Goal: Task Accomplishment & Management: Manage account settings

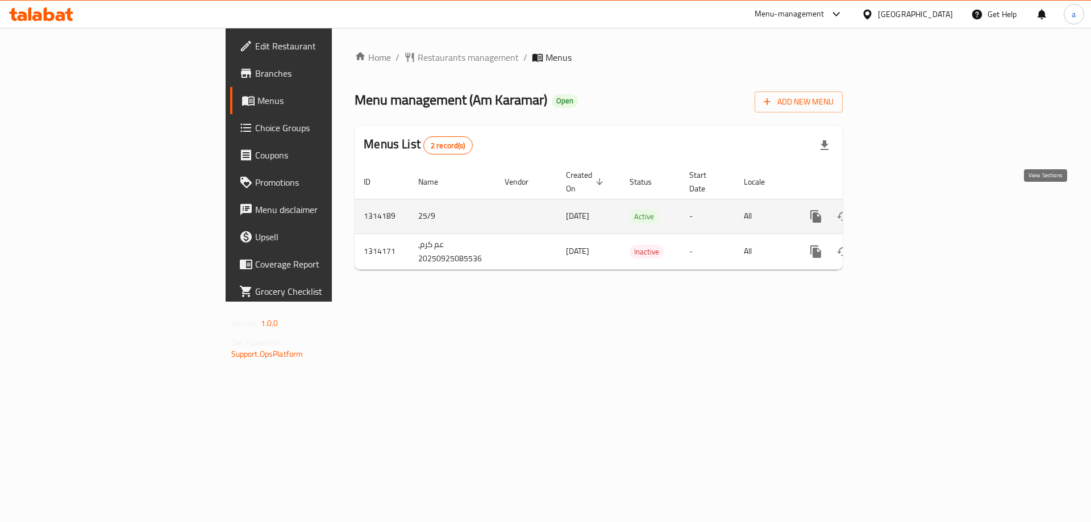
click at [912, 207] on link "enhanced table" at bounding box center [897, 216] width 27 height 27
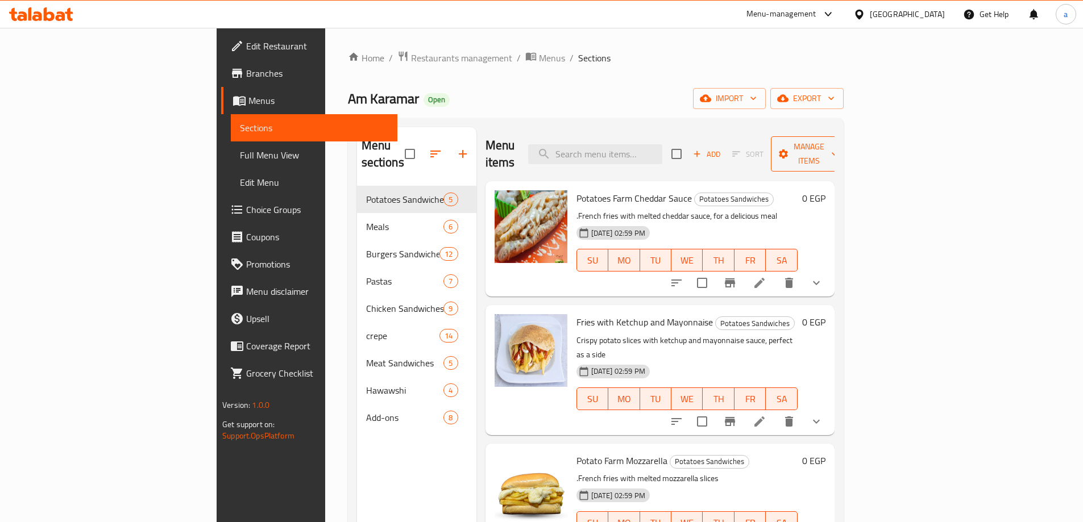
click at [838, 142] on span "Manage items" at bounding box center [809, 154] width 58 height 28
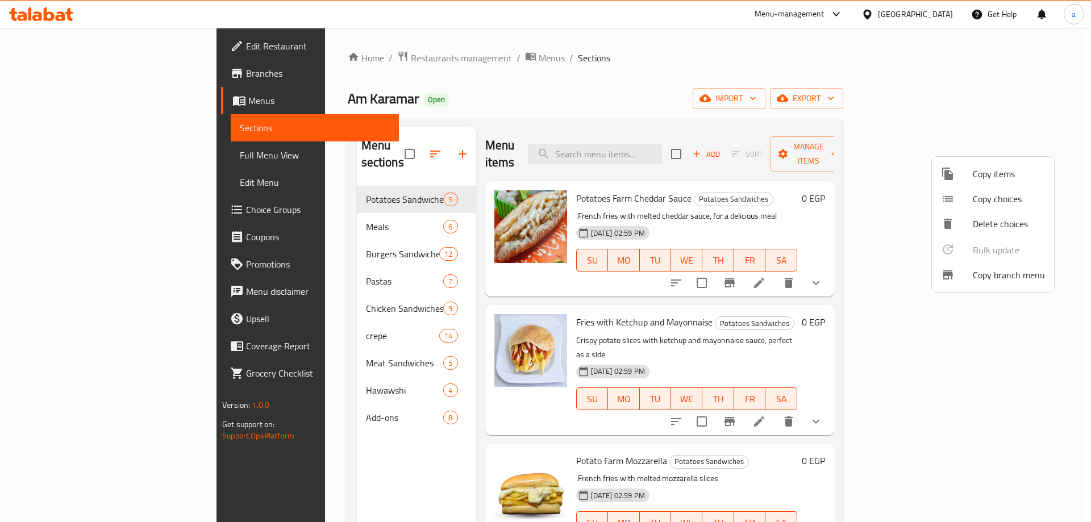
click at [988, 269] on span "Copy branch menu" at bounding box center [1009, 275] width 72 height 14
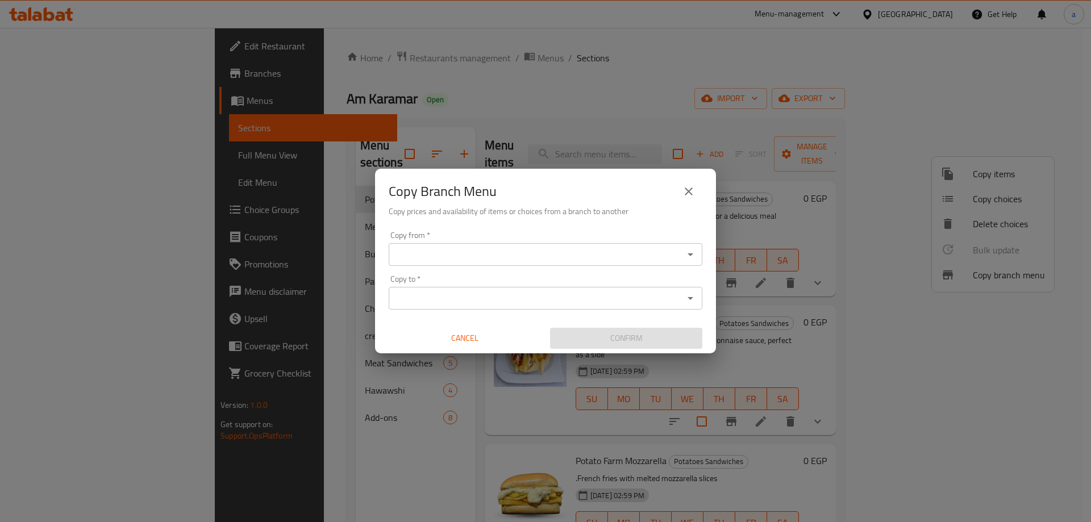
click at [546, 260] on input "Copy from   *" at bounding box center [536, 255] width 288 height 16
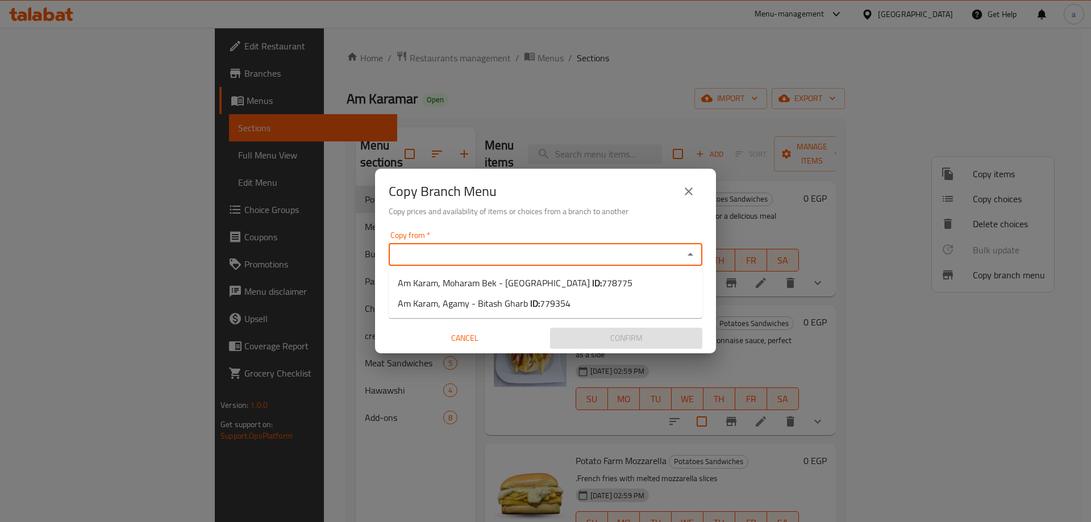
click at [550, 251] on input "Copy from   *" at bounding box center [536, 255] width 288 height 16
click at [550, 302] on input "Copy to   *" at bounding box center [536, 298] width 288 height 16
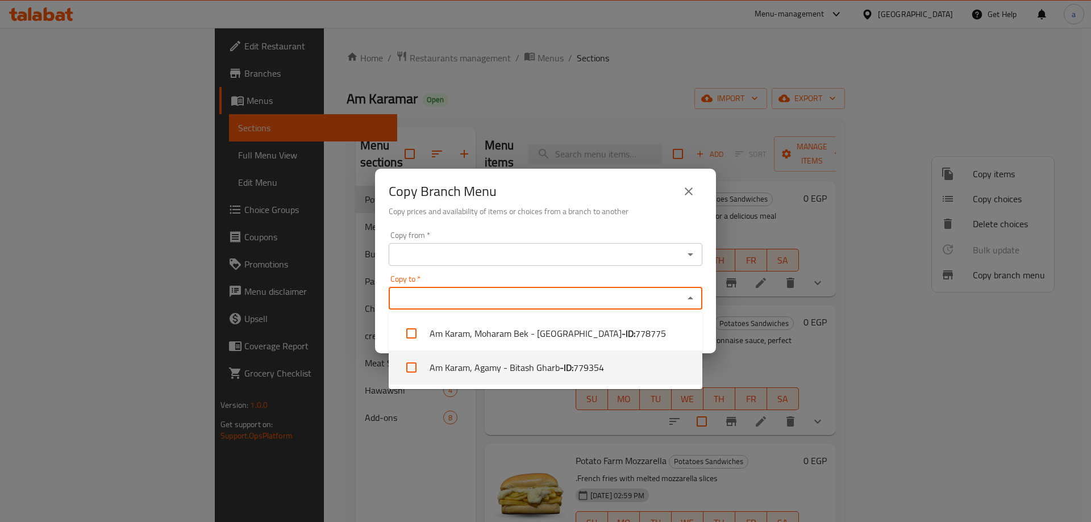
click at [517, 373] on li "Am Karam, Agamy - Bitash Gharb - ID: 779354" at bounding box center [546, 368] width 314 height 34
checkbox input "true"
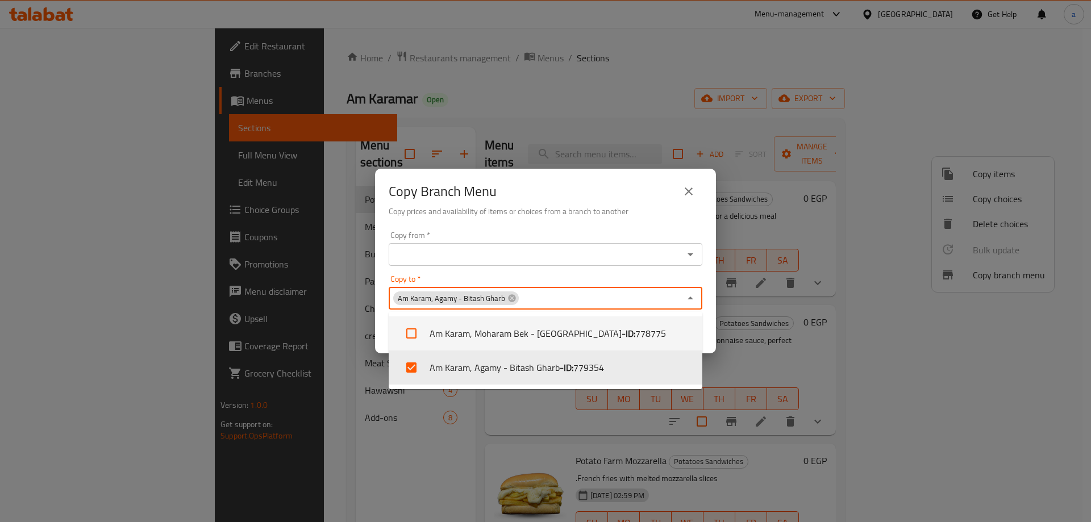
click at [580, 252] on input "Copy from   *" at bounding box center [536, 255] width 288 height 16
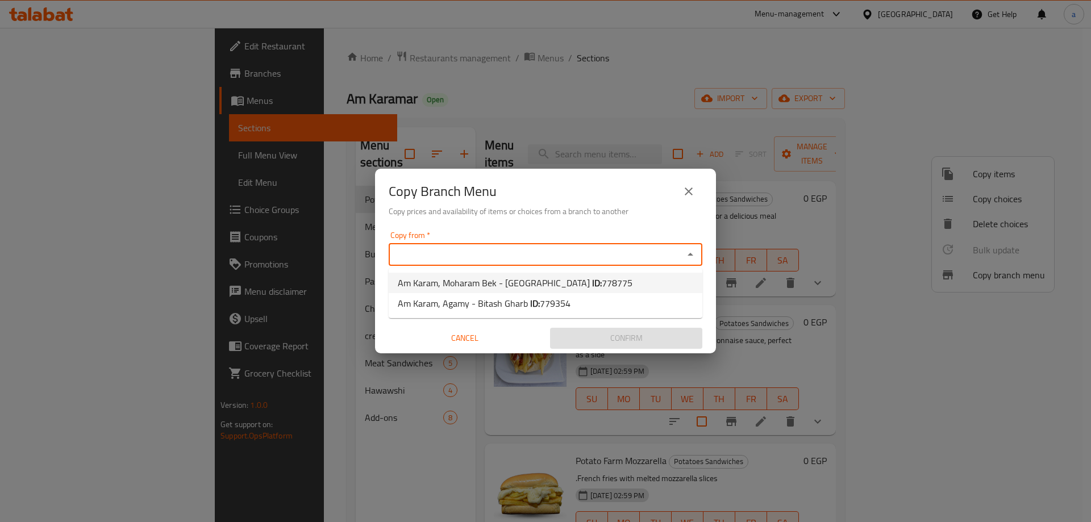
click at [602, 286] on span "778775" at bounding box center [617, 283] width 31 height 17
type input "Am Karam, Moharam Bek - El Rasafa"
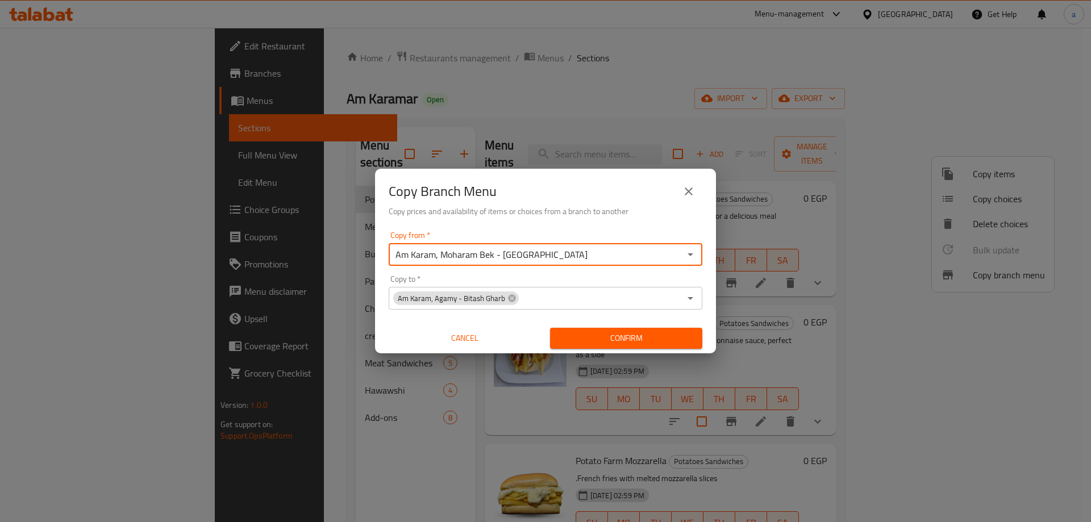
click at [604, 332] on span "Confirm" at bounding box center [626, 338] width 134 height 14
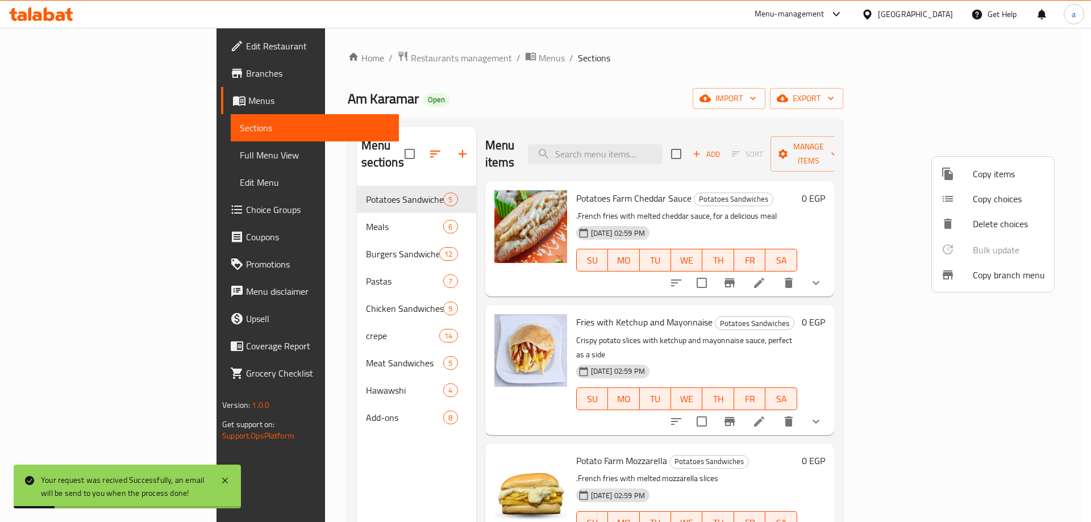
click at [94, 72] on div at bounding box center [545, 261] width 1091 height 522
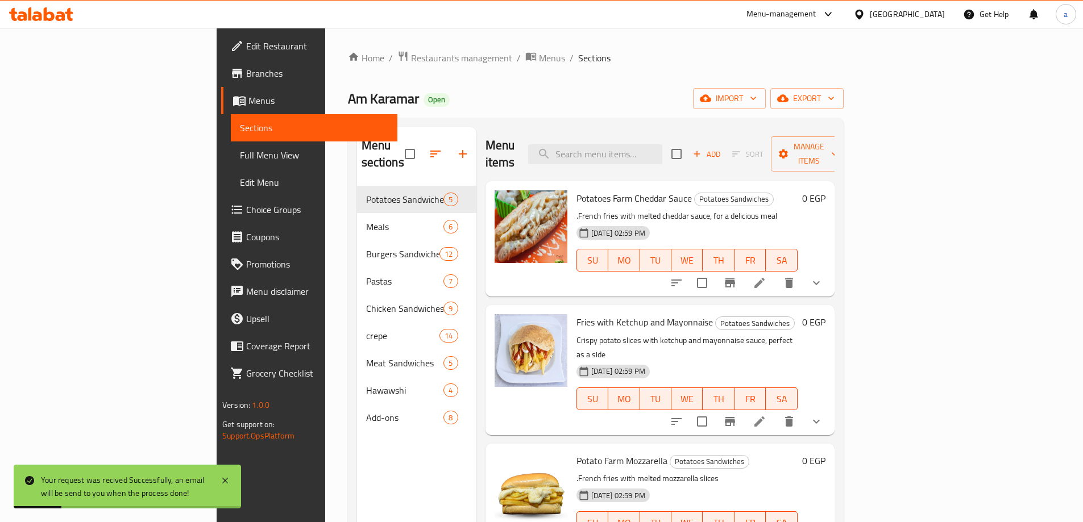
click at [246, 71] on span "Branches" at bounding box center [317, 73] width 142 height 14
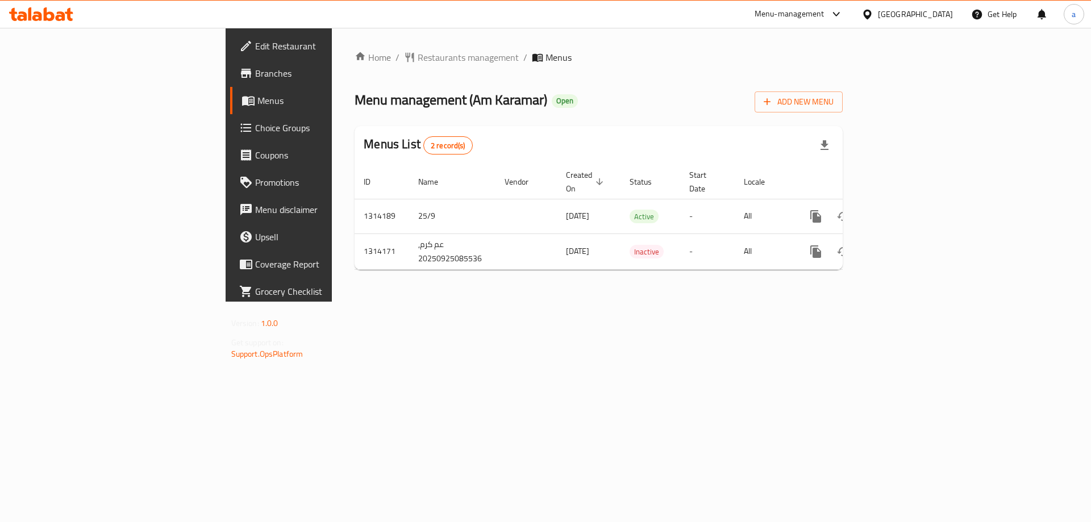
click at [255, 74] on span "Branches" at bounding box center [327, 73] width 144 height 14
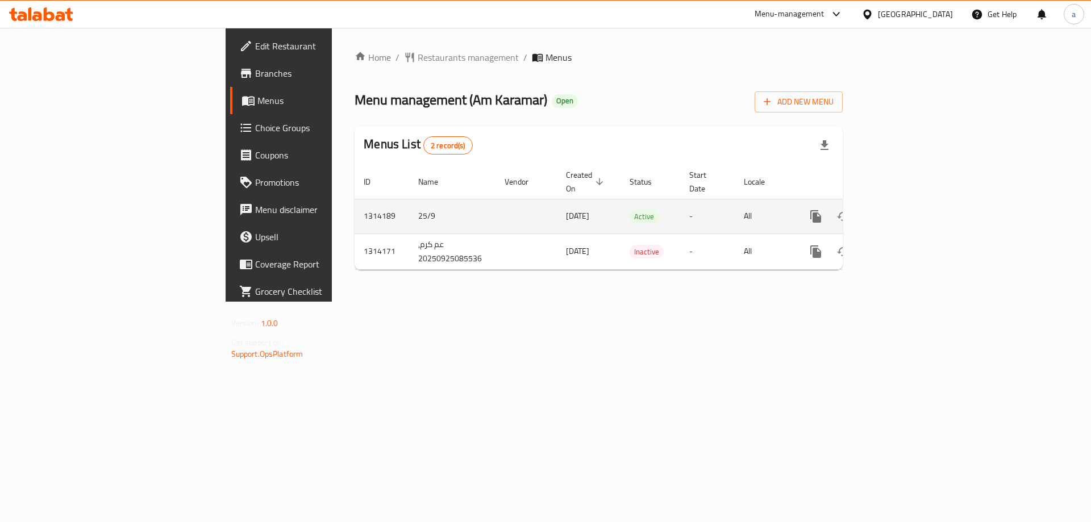
click at [912, 203] on link "enhanced table" at bounding box center [897, 216] width 27 height 27
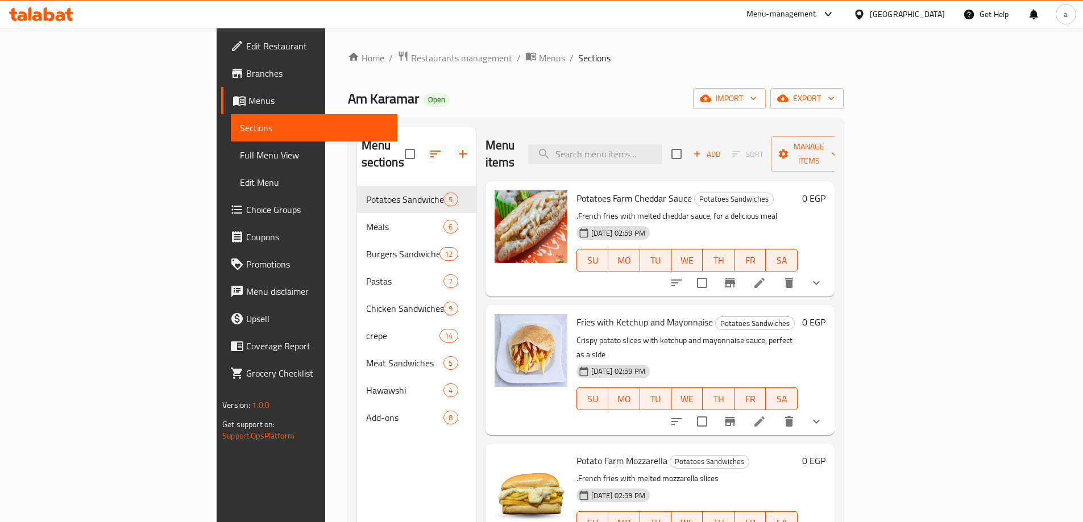
click at [240, 158] on span "Full Menu View" at bounding box center [314, 155] width 148 height 14
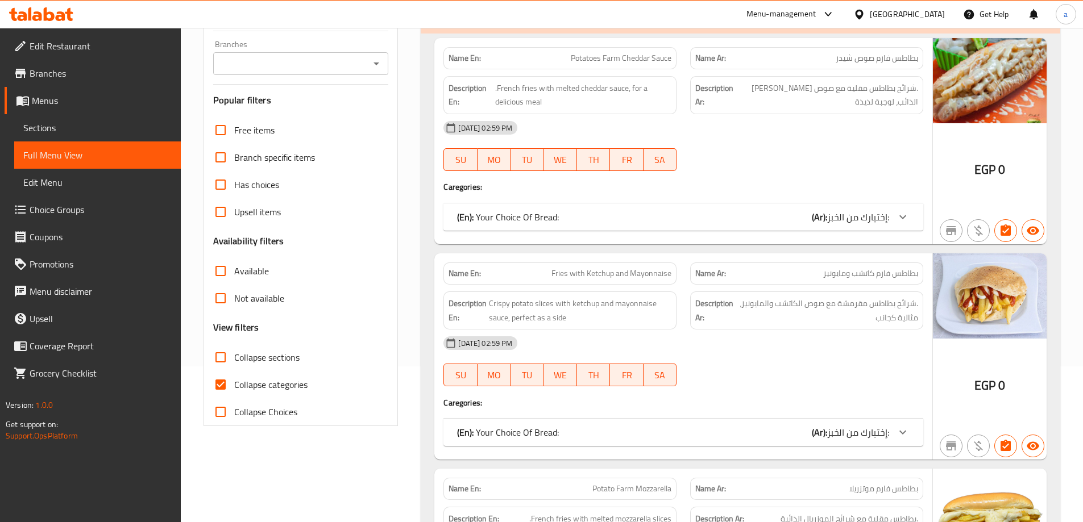
scroll to position [171, 0]
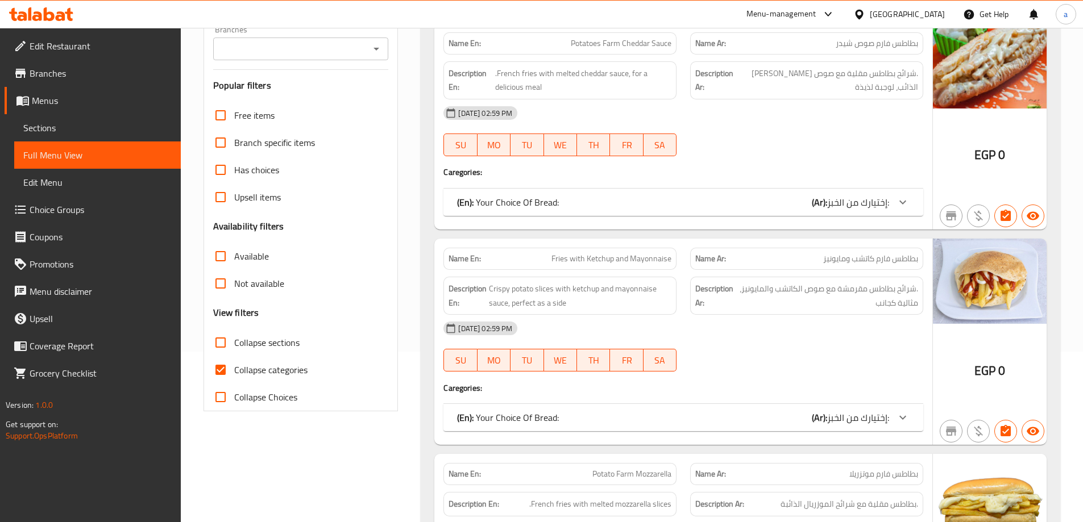
click at [253, 366] on span "Collapse categories" at bounding box center [270, 370] width 73 height 14
click at [234, 366] on input "Collapse categories" at bounding box center [220, 369] width 27 height 27
checkbox input "false"
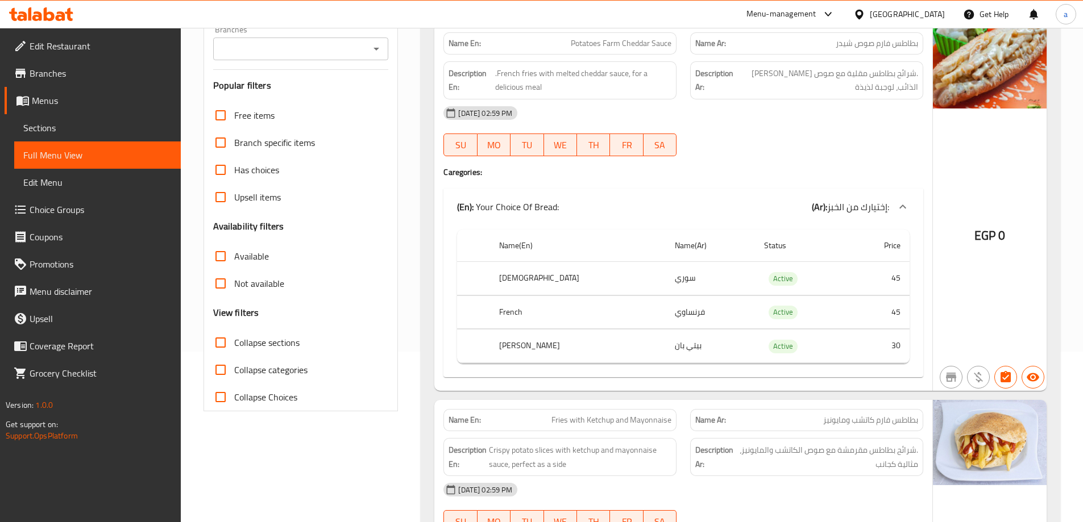
click at [331, 48] on input "Branches" at bounding box center [292, 49] width 150 height 16
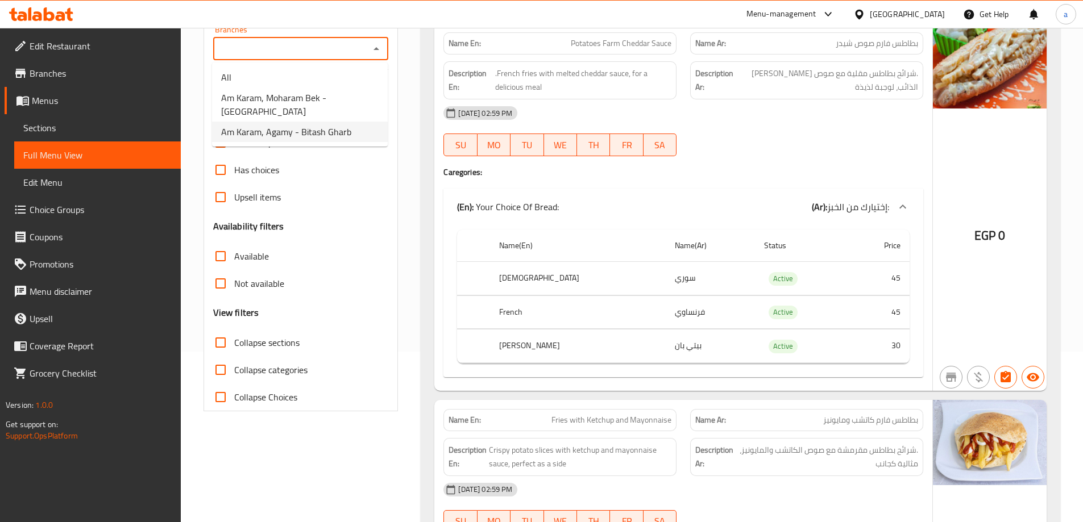
click at [316, 125] on span "Am Karam, Agamy - Bitash Gharb" at bounding box center [286, 132] width 130 height 14
type input "Am Karam, Agamy - Bitash Gharb"
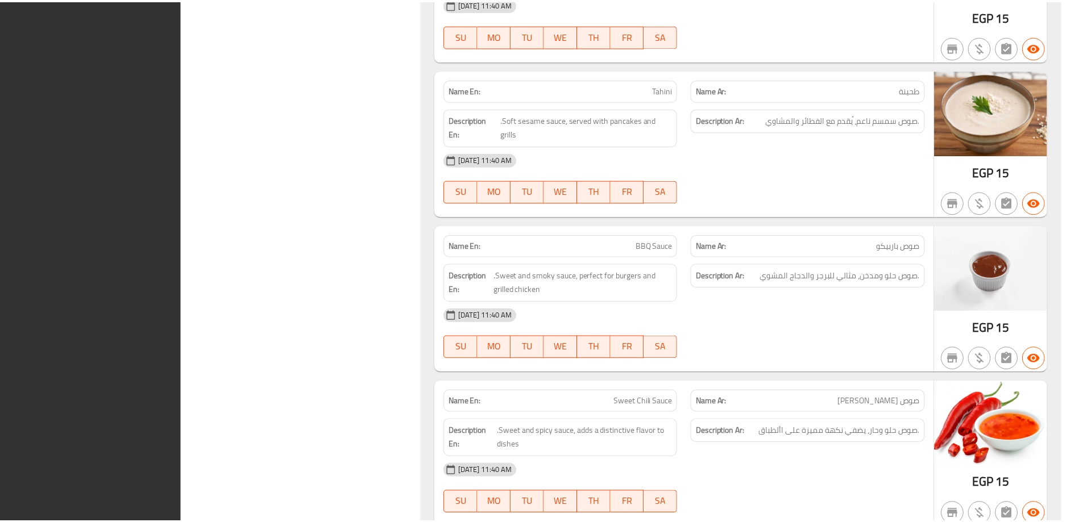
scroll to position [20305, 0]
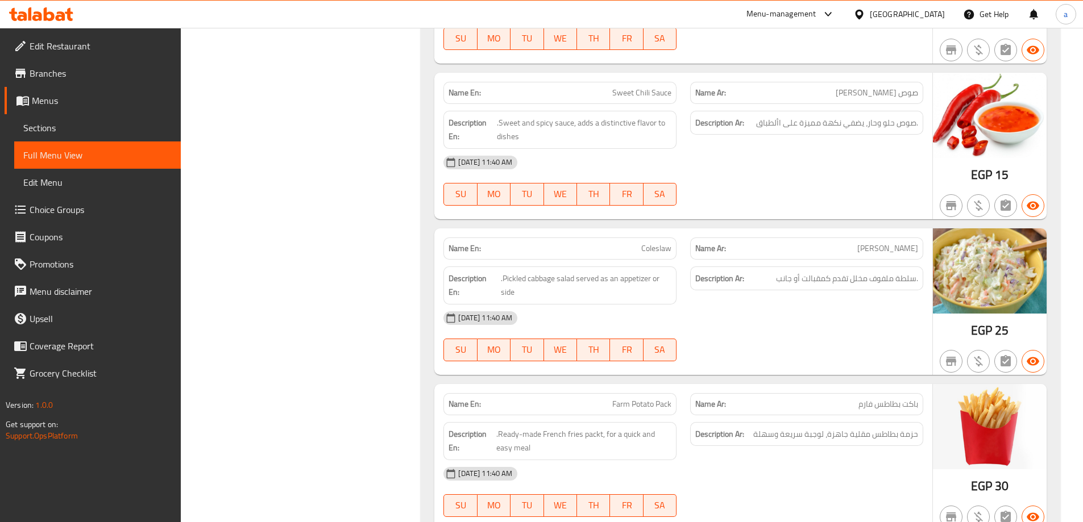
click at [99, 127] on span "Sections" at bounding box center [97, 128] width 148 height 14
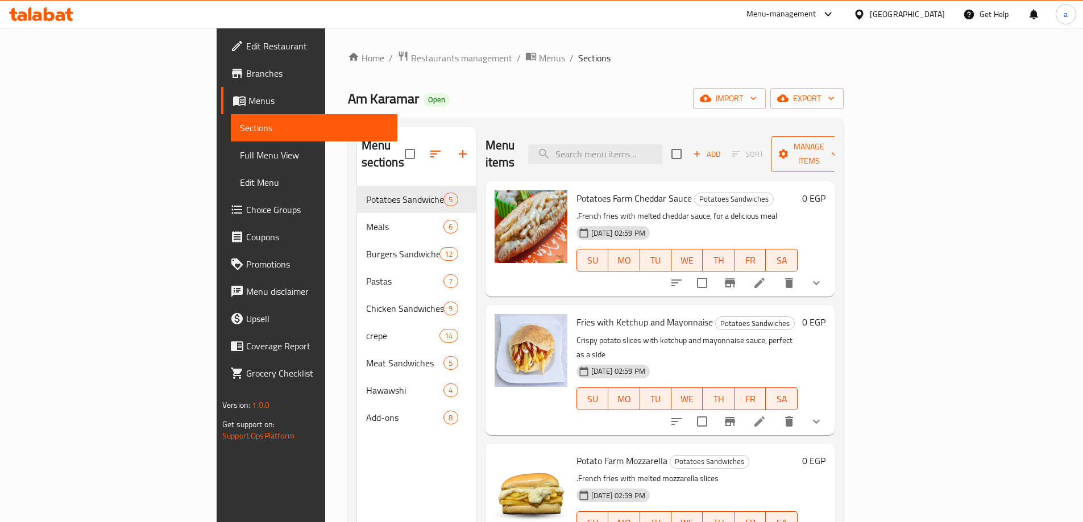
click at [838, 140] on span "Manage items" at bounding box center [809, 154] width 58 height 28
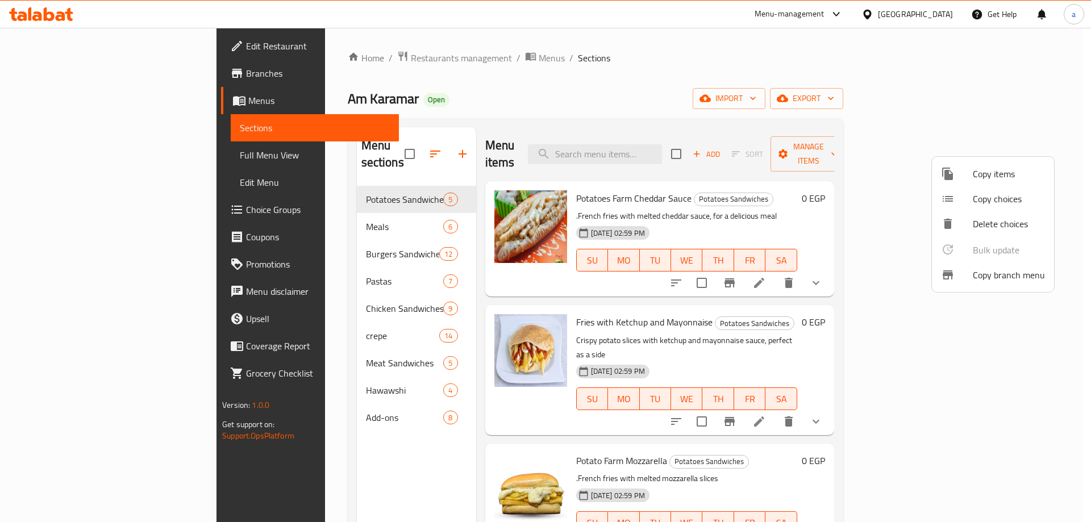
click at [1037, 100] on div at bounding box center [545, 261] width 1091 height 522
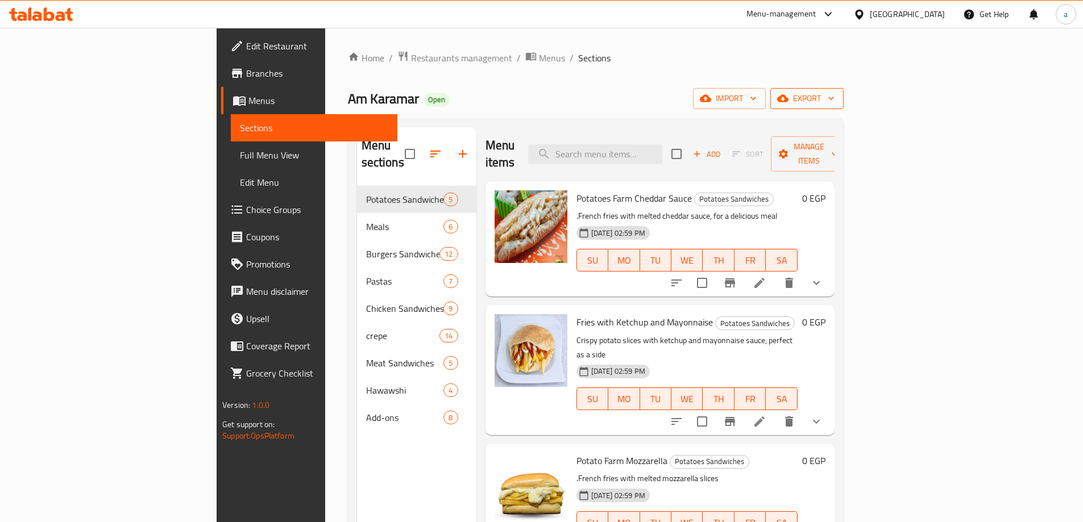
click at [834, 101] on span "export" at bounding box center [806, 99] width 55 height 14
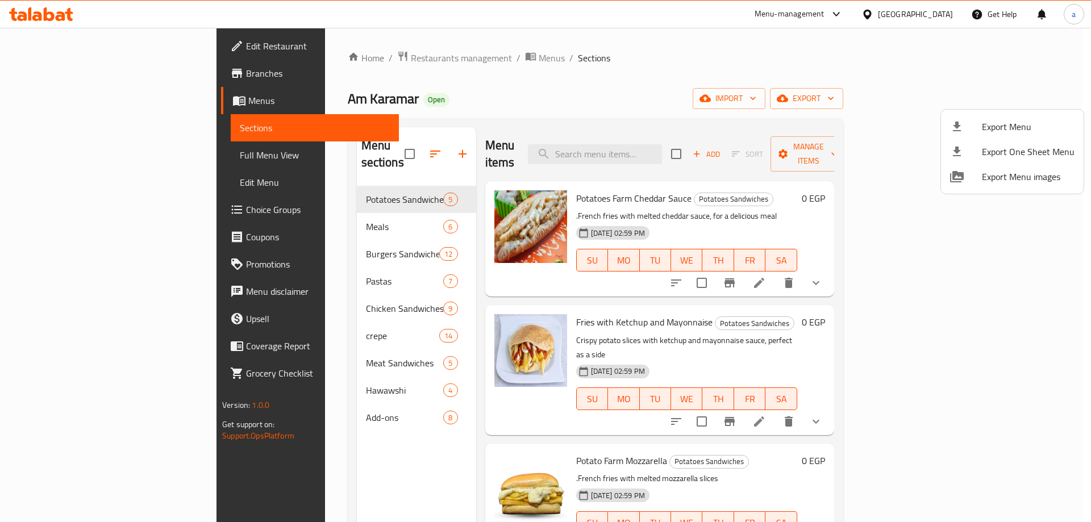
click at [963, 131] on icon at bounding box center [957, 127] width 14 height 14
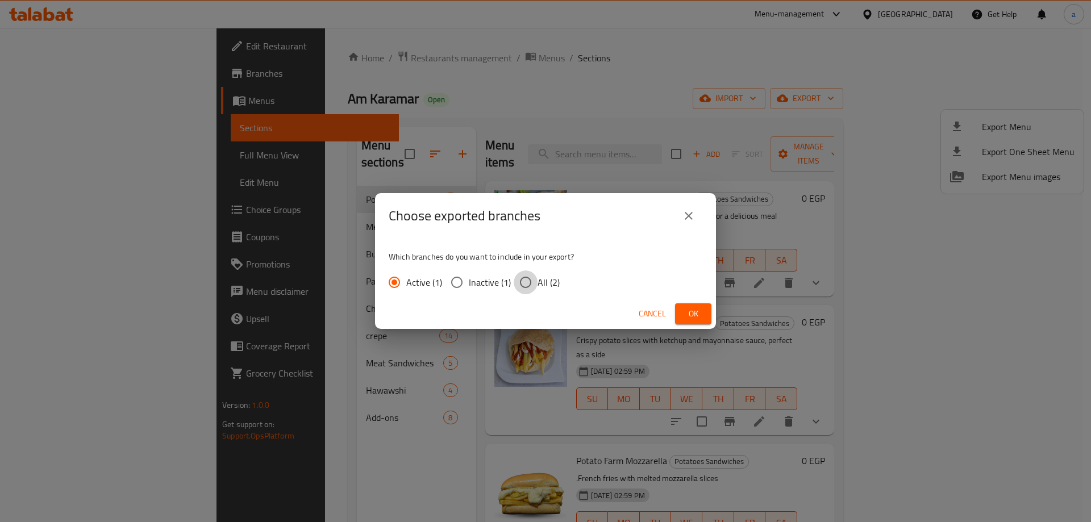
click at [514, 282] on input "All (2)" at bounding box center [526, 283] width 24 height 24
radio input "true"
click at [689, 310] on span "Ok" at bounding box center [693, 314] width 18 height 14
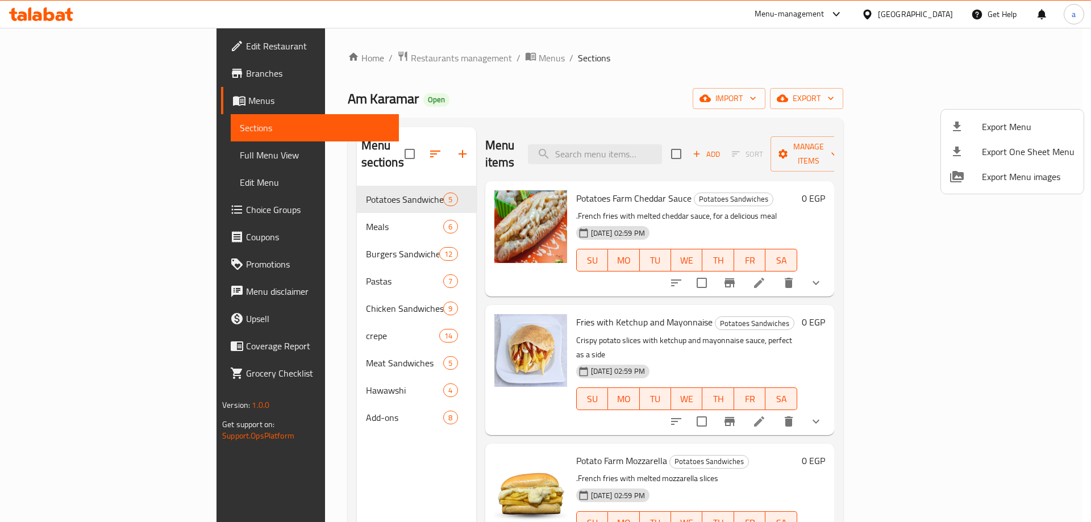
click at [53, 14] on div at bounding box center [545, 261] width 1091 height 522
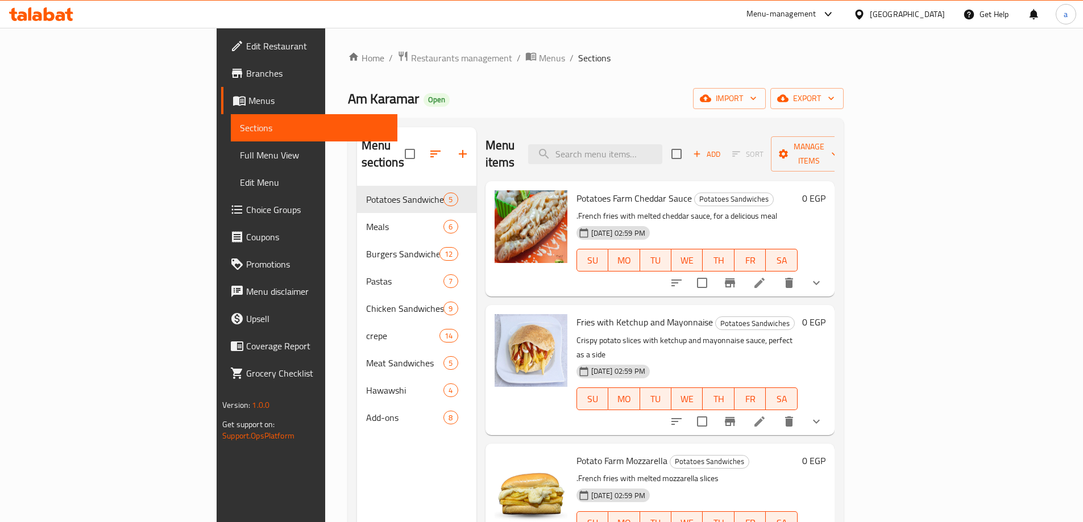
click at [48, 11] on icon at bounding box center [41, 14] width 64 height 14
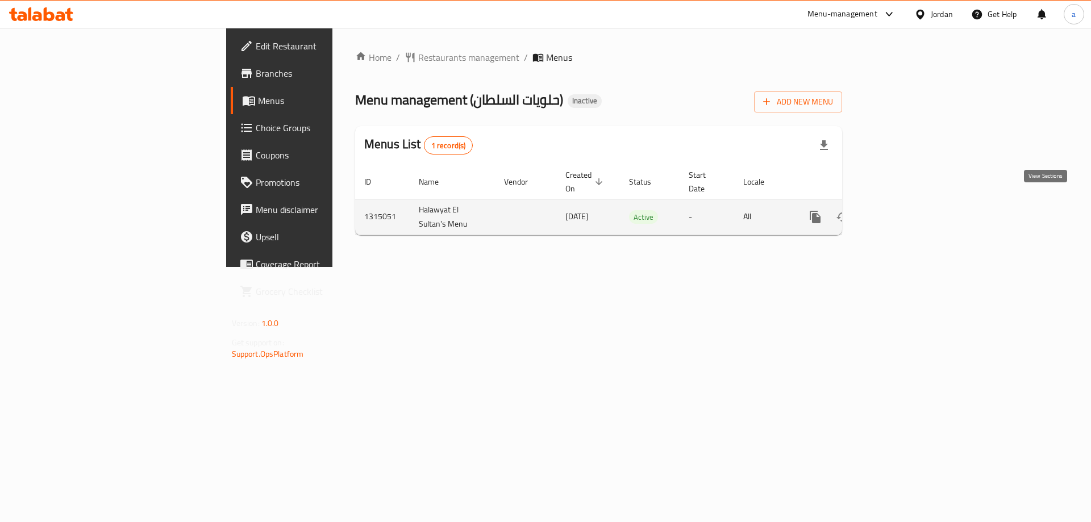
click at [904, 210] on icon "enhanced table" at bounding box center [898, 217] width 14 height 14
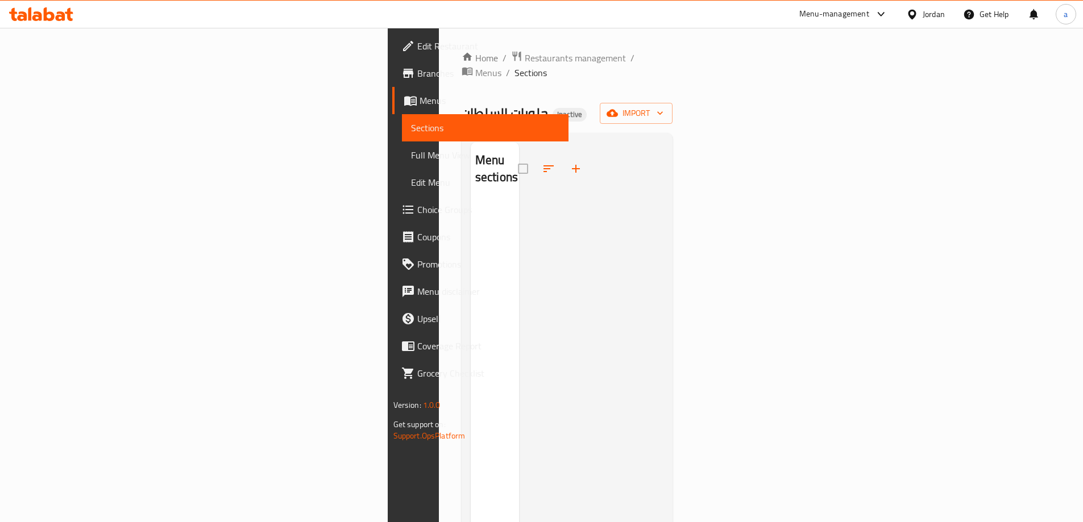
click at [66, 13] on icon at bounding box center [69, 14] width 8 height 13
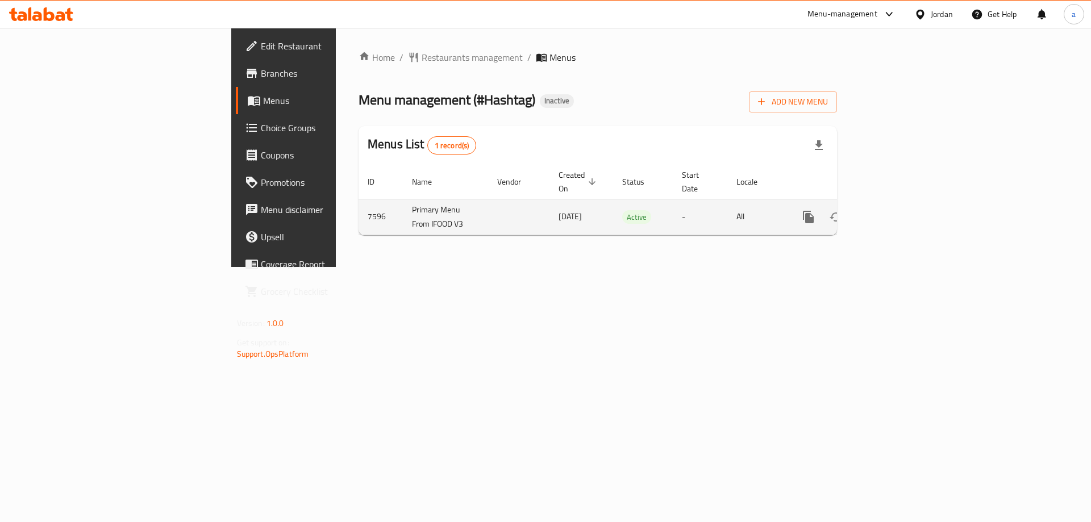
click at [897, 210] on icon "enhanced table" at bounding box center [891, 217] width 14 height 14
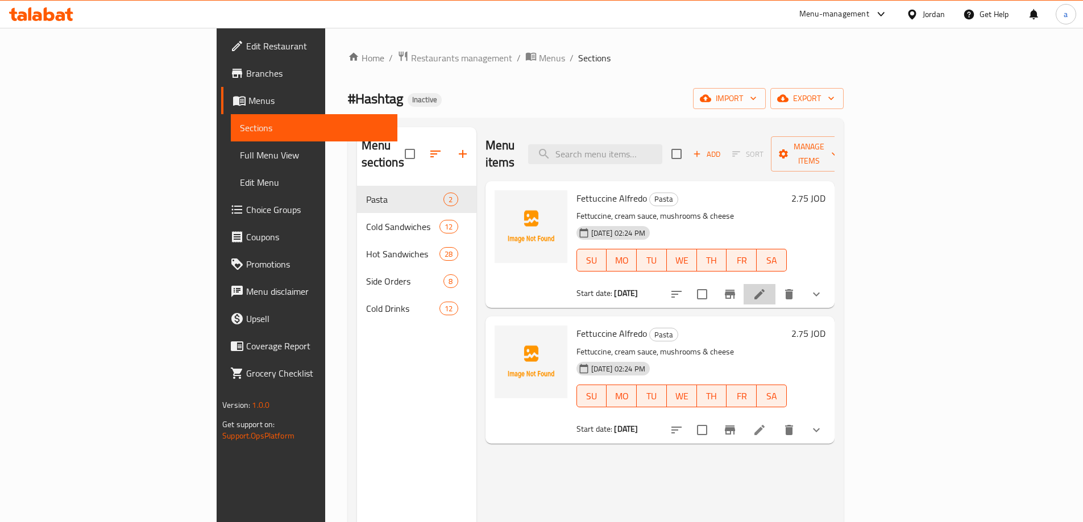
click at [775, 284] on li at bounding box center [759, 294] width 32 height 20
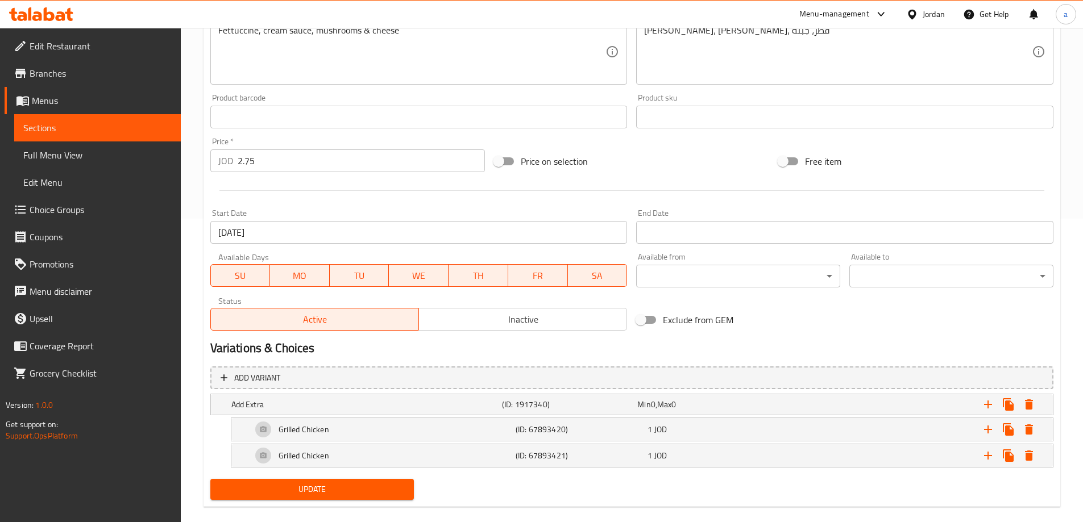
scroll to position [320, 0]
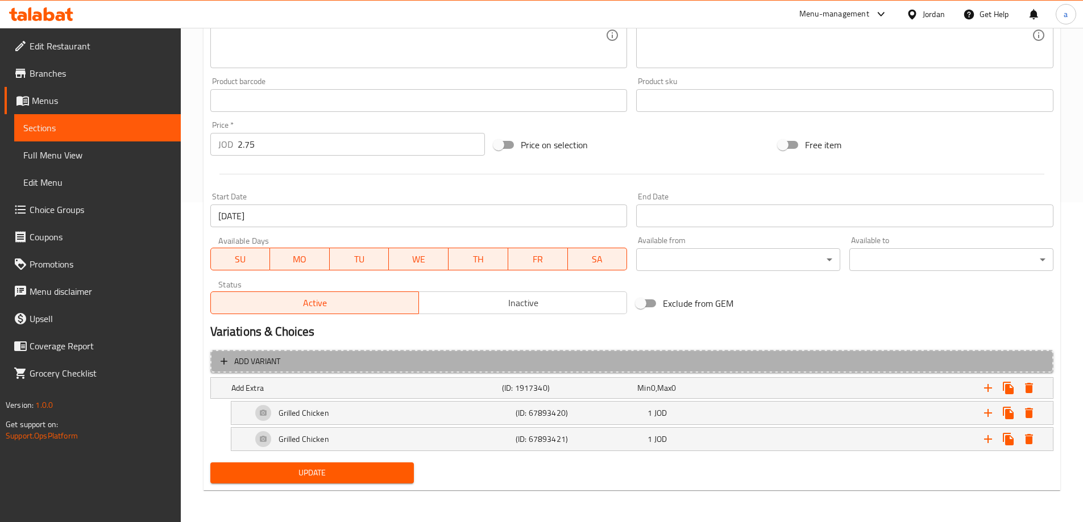
click at [293, 357] on span "Add variant" at bounding box center [632, 362] width 822 height 14
